Goal: Transaction & Acquisition: Subscribe to service/newsletter

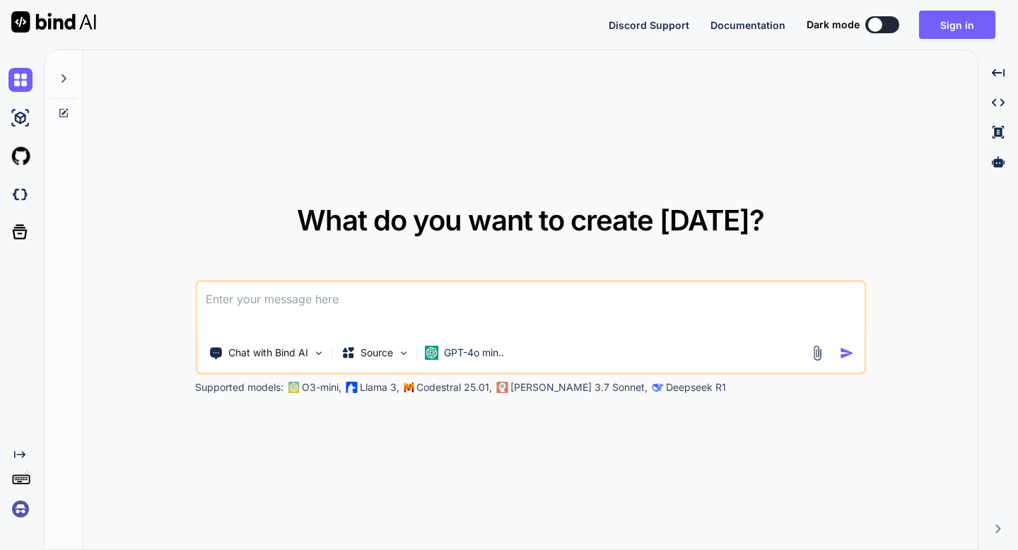
click at [880, 27] on div at bounding box center [875, 25] width 14 height 14
type textarea "x"
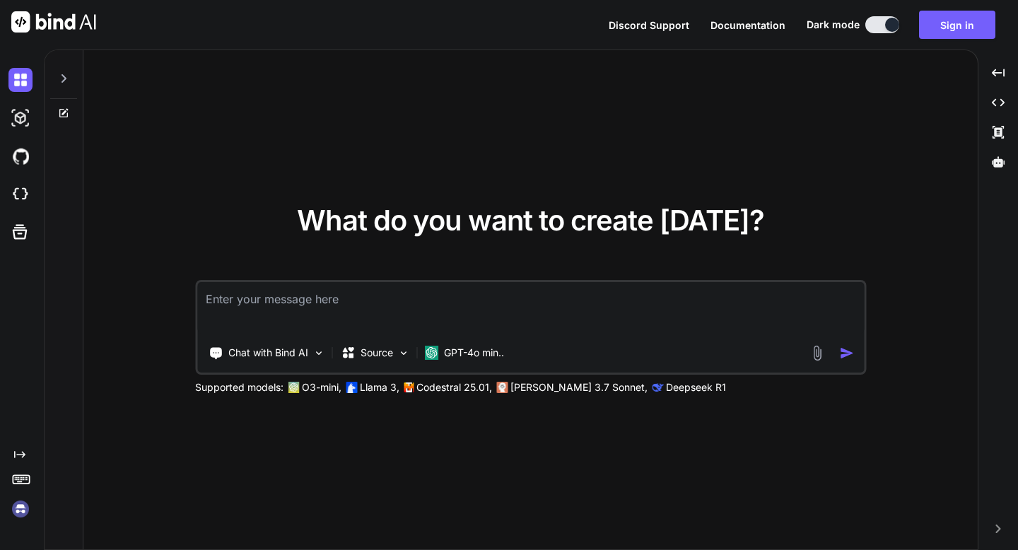
click at [810, 347] on img at bounding box center [817, 353] width 16 height 16
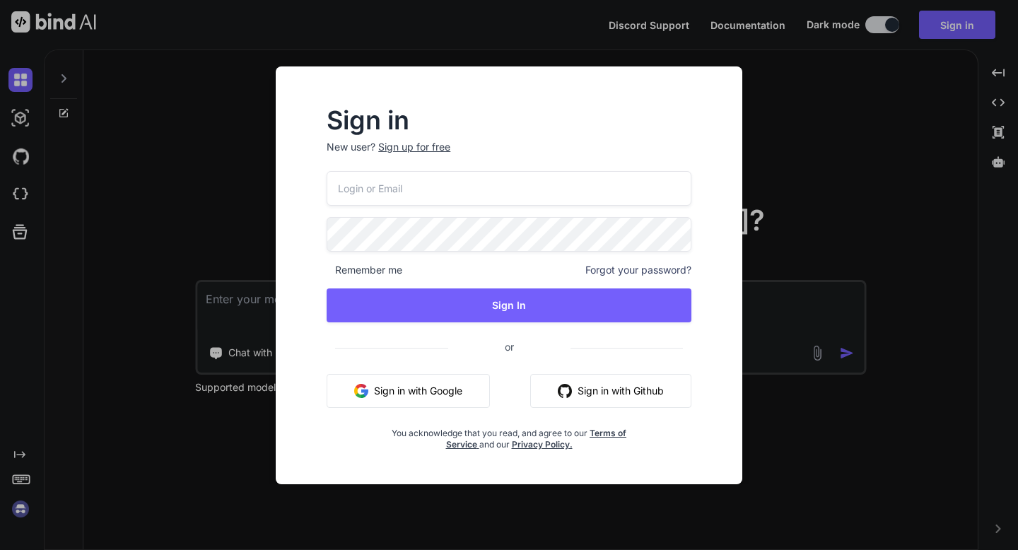
click at [460, 399] on button "Sign in with Google" at bounding box center [408, 391] width 163 height 34
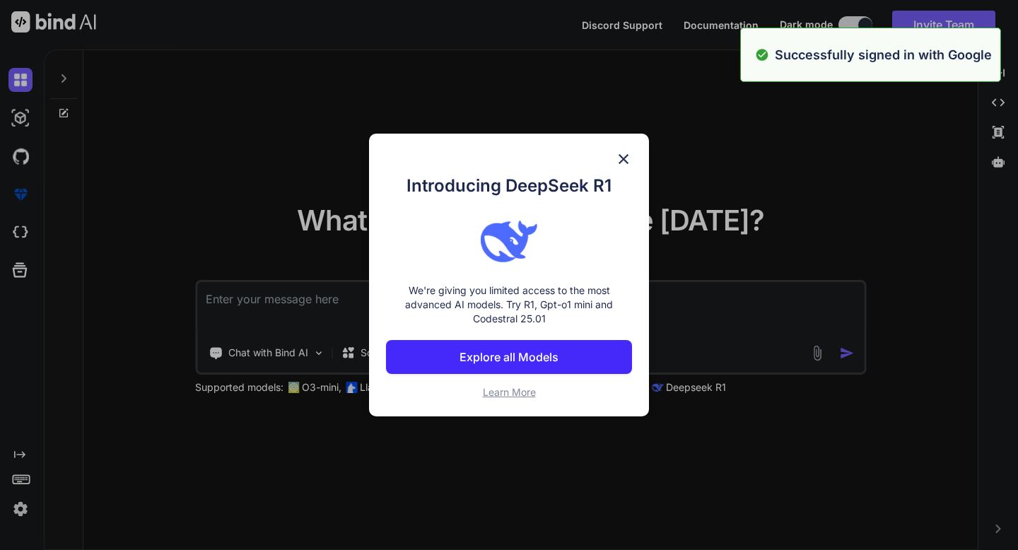
click at [415, 291] on p "We're giving you limited access to the most advanced AI models. Try R1, Gpt-o1 …" at bounding box center [509, 305] width 246 height 42
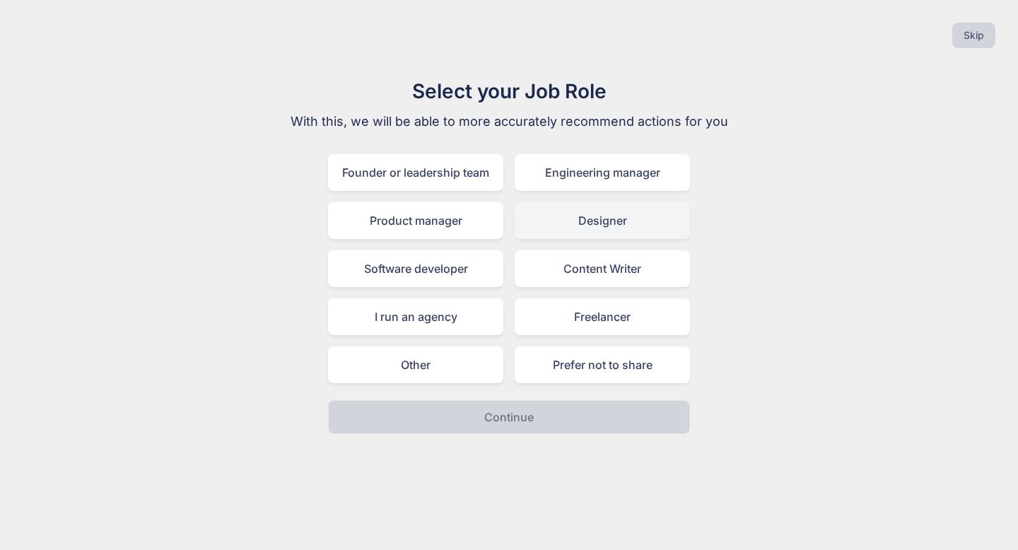
click at [564, 218] on div "Designer" at bounding box center [602, 220] width 175 height 37
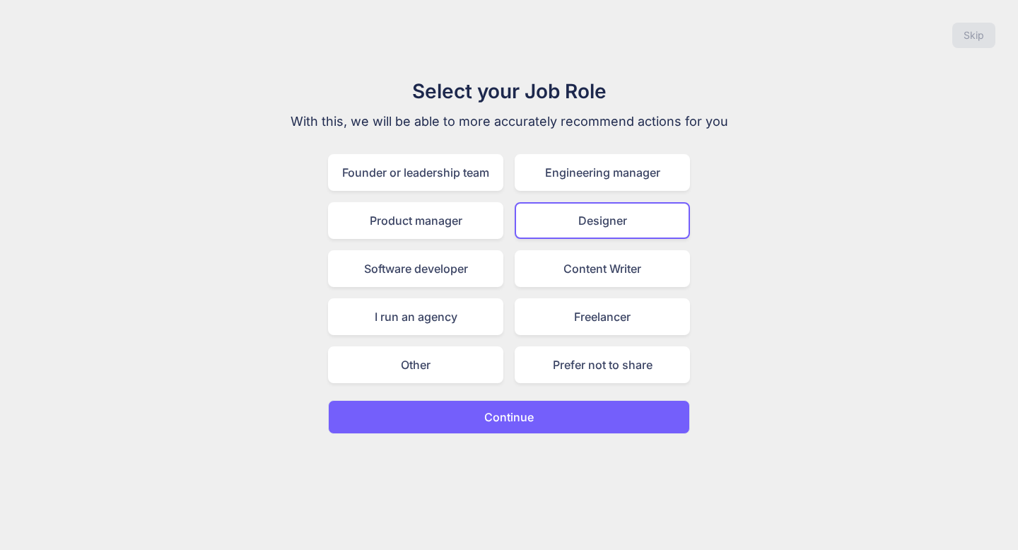
click at [511, 413] on p "Continue" at bounding box center [508, 417] width 49 height 17
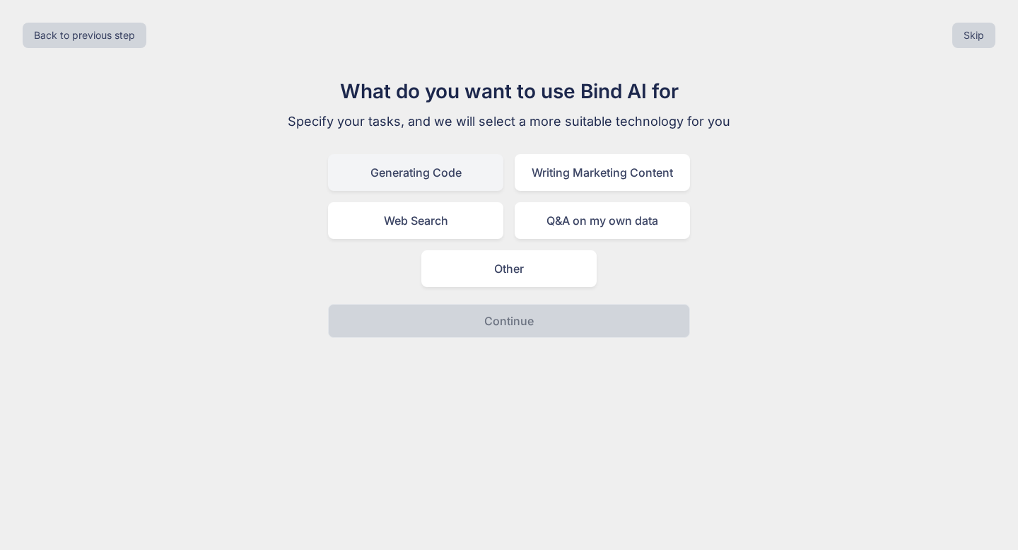
click at [467, 184] on div "Generating Code" at bounding box center [415, 172] width 175 height 37
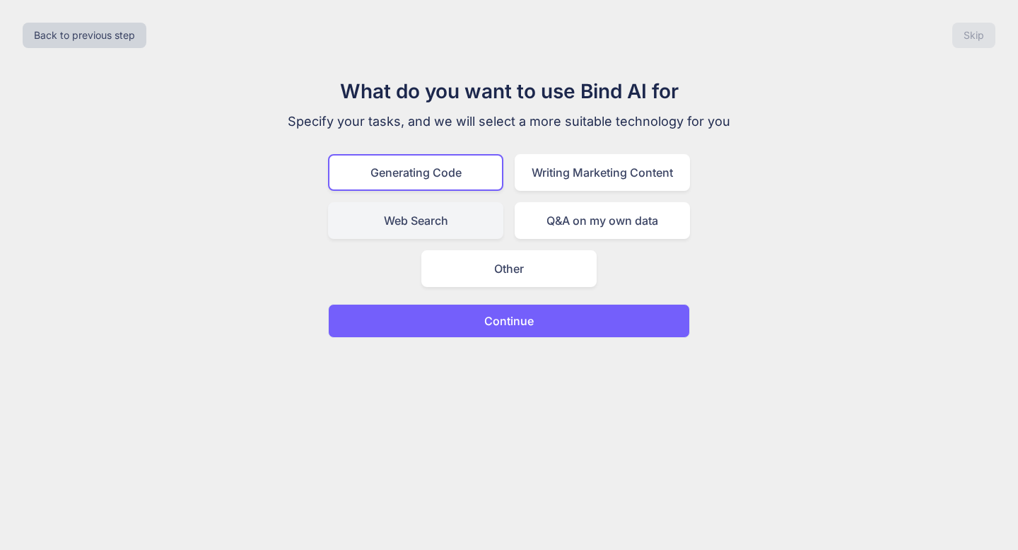
click at [475, 221] on div "Web Search" at bounding box center [415, 220] width 175 height 37
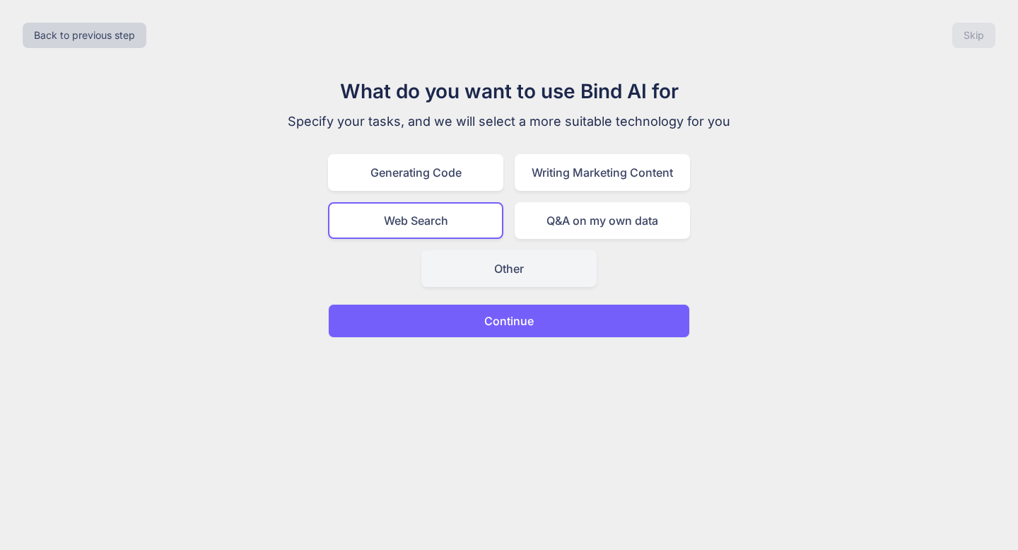
click at [535, 276] on div "Other" at bounding box center [508, 268] width 175 height 37
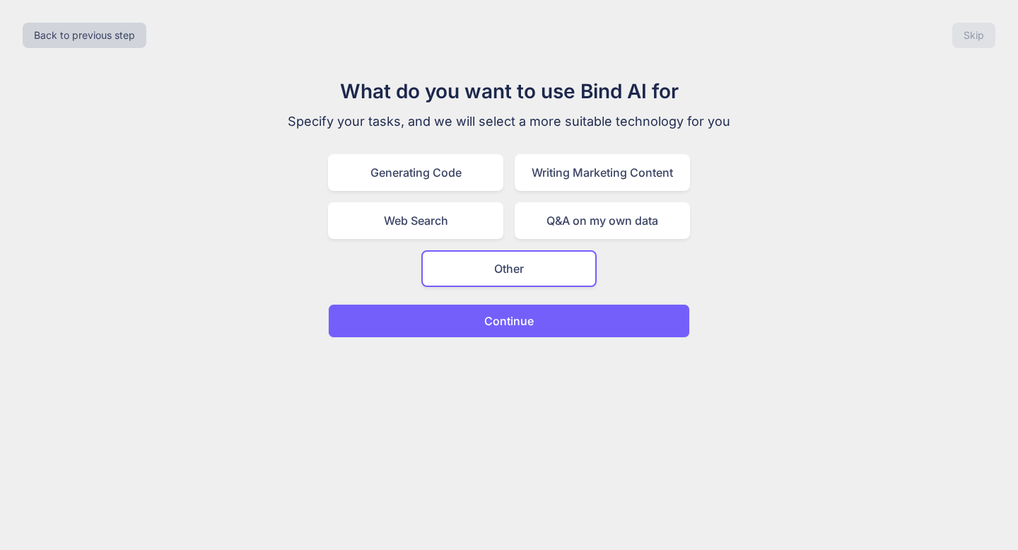
click at [540, 311] on button "Continue" at bounding box center [509, 321] width 362 height 34
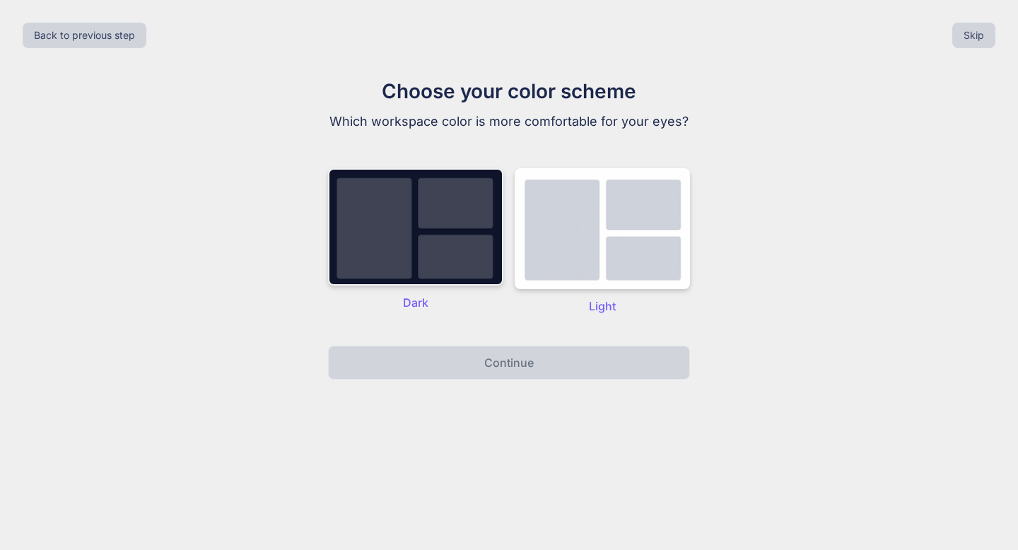
click at [450, 257] on img at bounding box center [415, 226] width 175 height 117
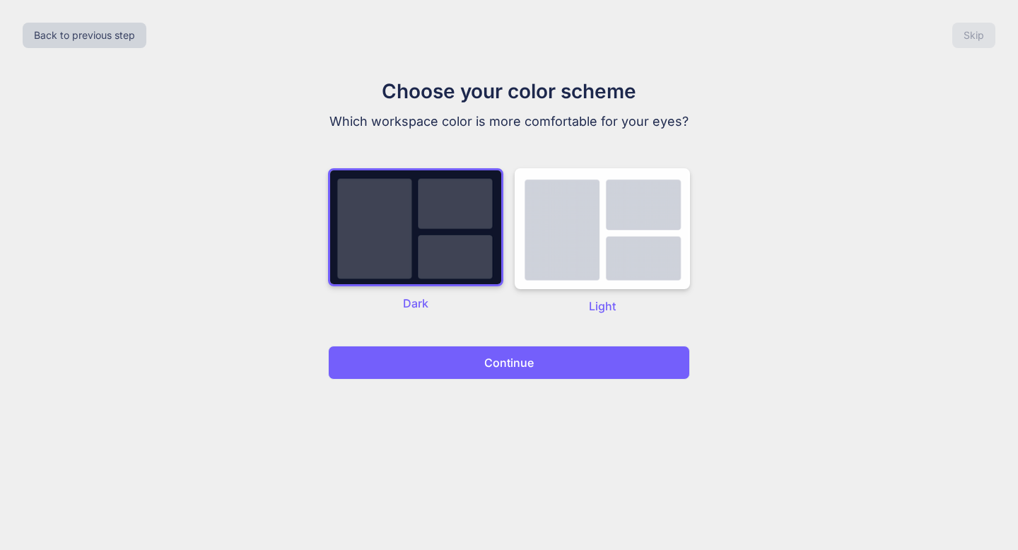
click at [530, 365] on p "Continue" at bounding box center [508, 362] width 49 height 17
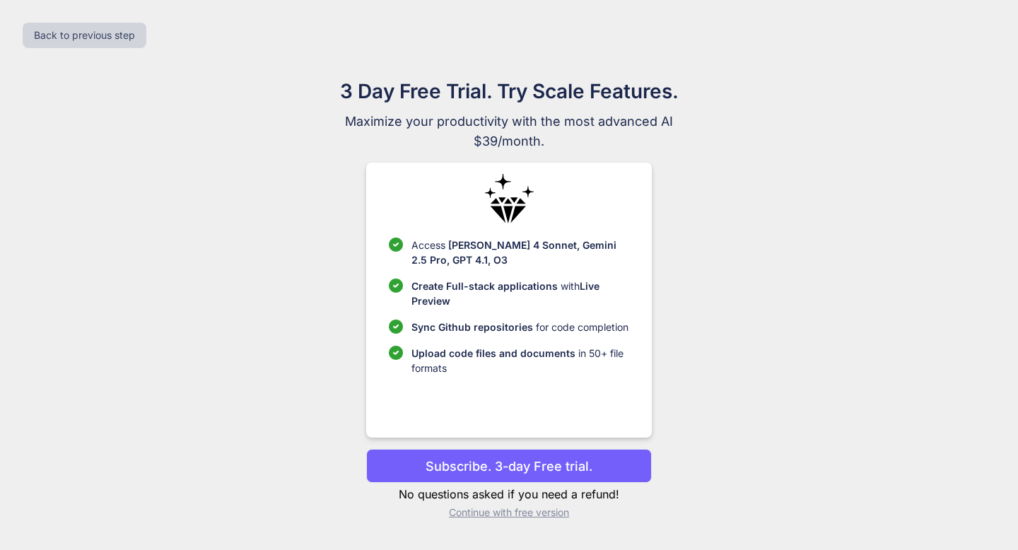
click at [569, 463] on p "Subscribe. 3-day Free trial." at bounding box center [509, 466] width 167 height 19
